Goal: Find specific page/section: Find specific page/section

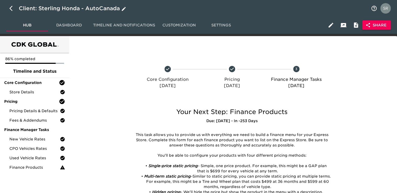
click at [10, 11] on icon "button" at bounding box center [12, 8] width 6 height 6
select select "10"
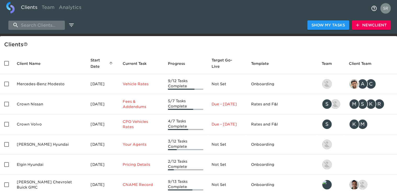
click at [33, 23] on input "search" at bounding box center [36, 25] width 56 height 9
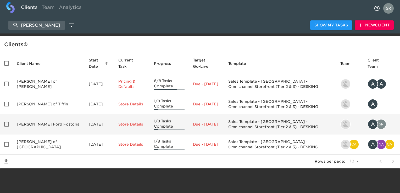
type input "[PERSON_NAME]"
click at [33, 125] on td "[PERSON_NAME] Ford Fostoria" at bounding box center [49, 124] width 72 height 20
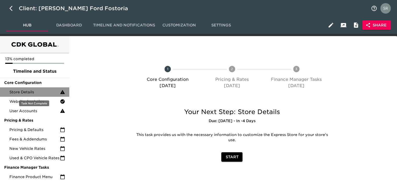
click at [30, 90] on span "Store Details" at bounding box center [34, 91] width 50 height 5
